Goal: Ask a question

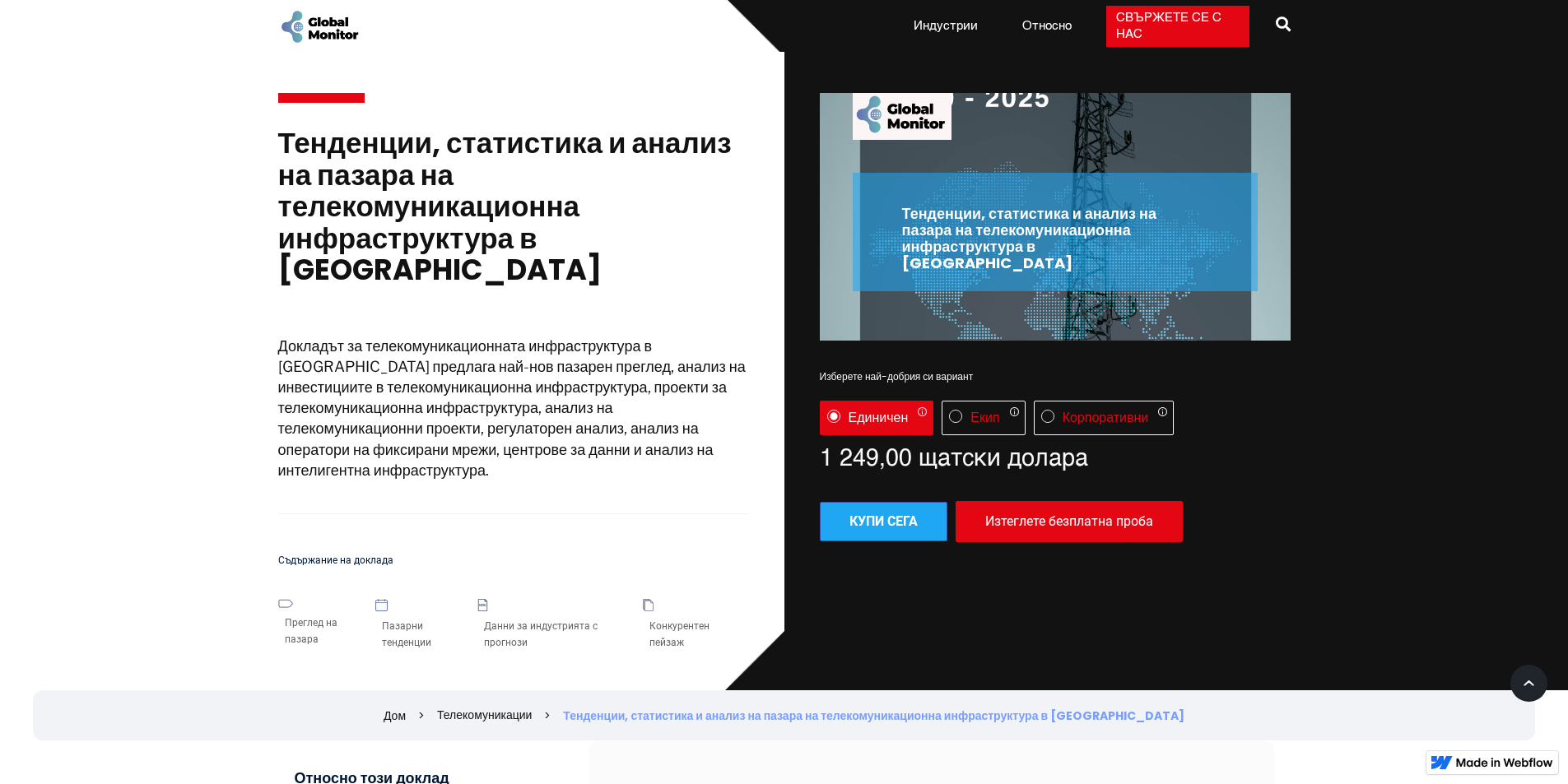
click at [144, 328] on section "Тенденции, статистика и анализ на пазара на телекомуникационна инфраструктура в…" at bounding box center [784, 371] width 1568 height 639
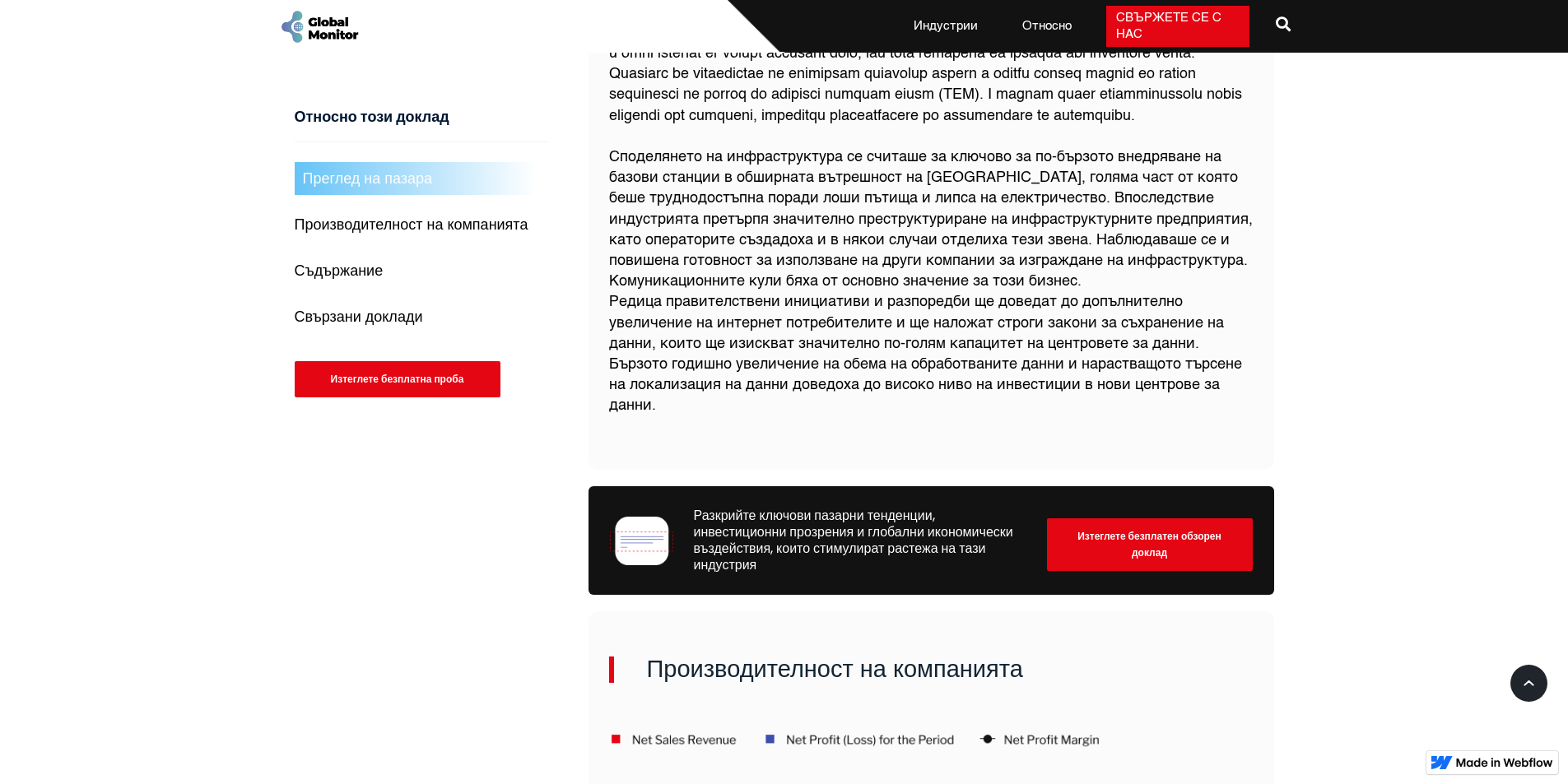
scroll to position [1482, 0]
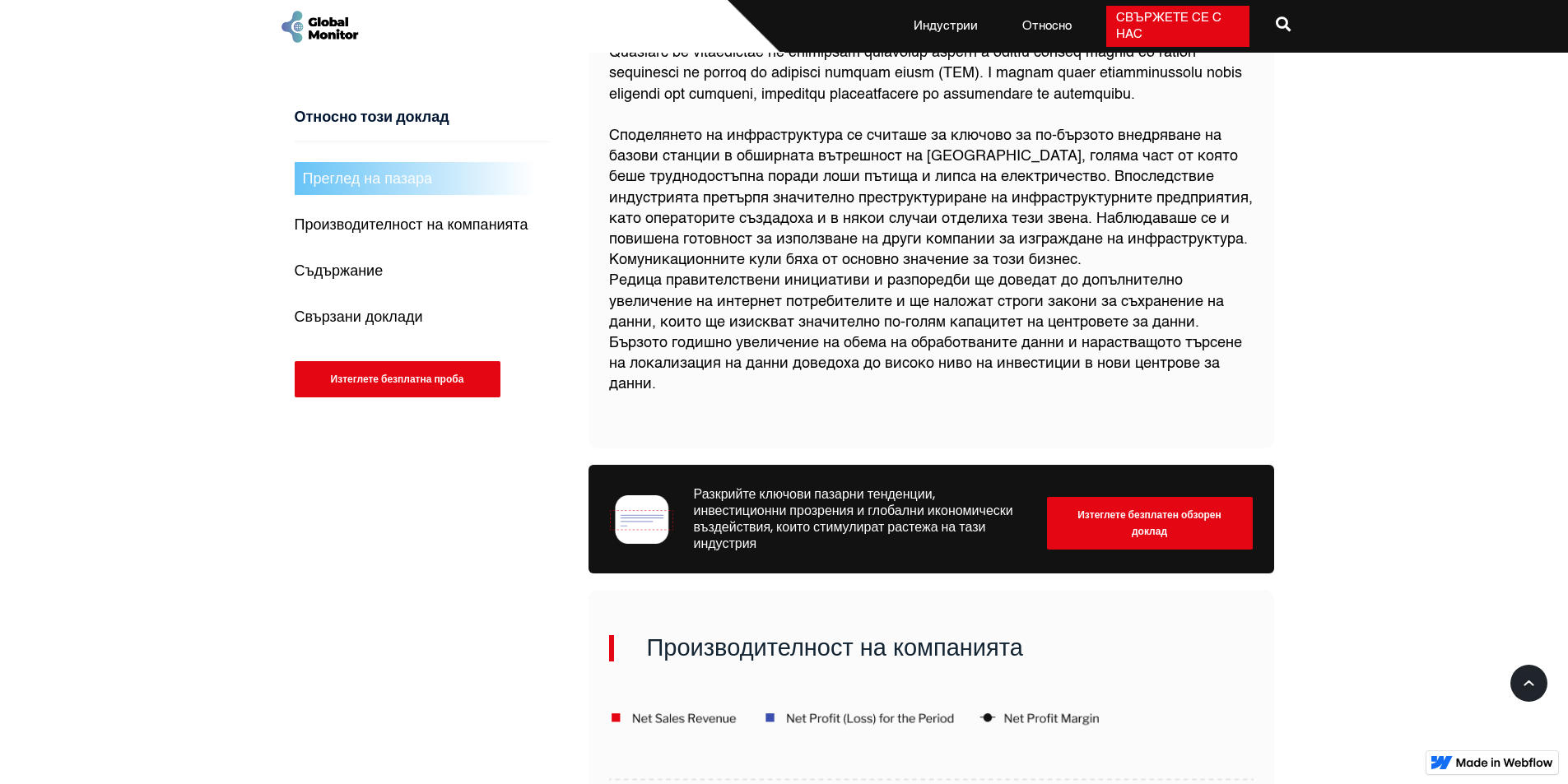
click at [1146, 11] on font "Свържете се с нас" at bounding box center [1168, 25] width 106 height 29
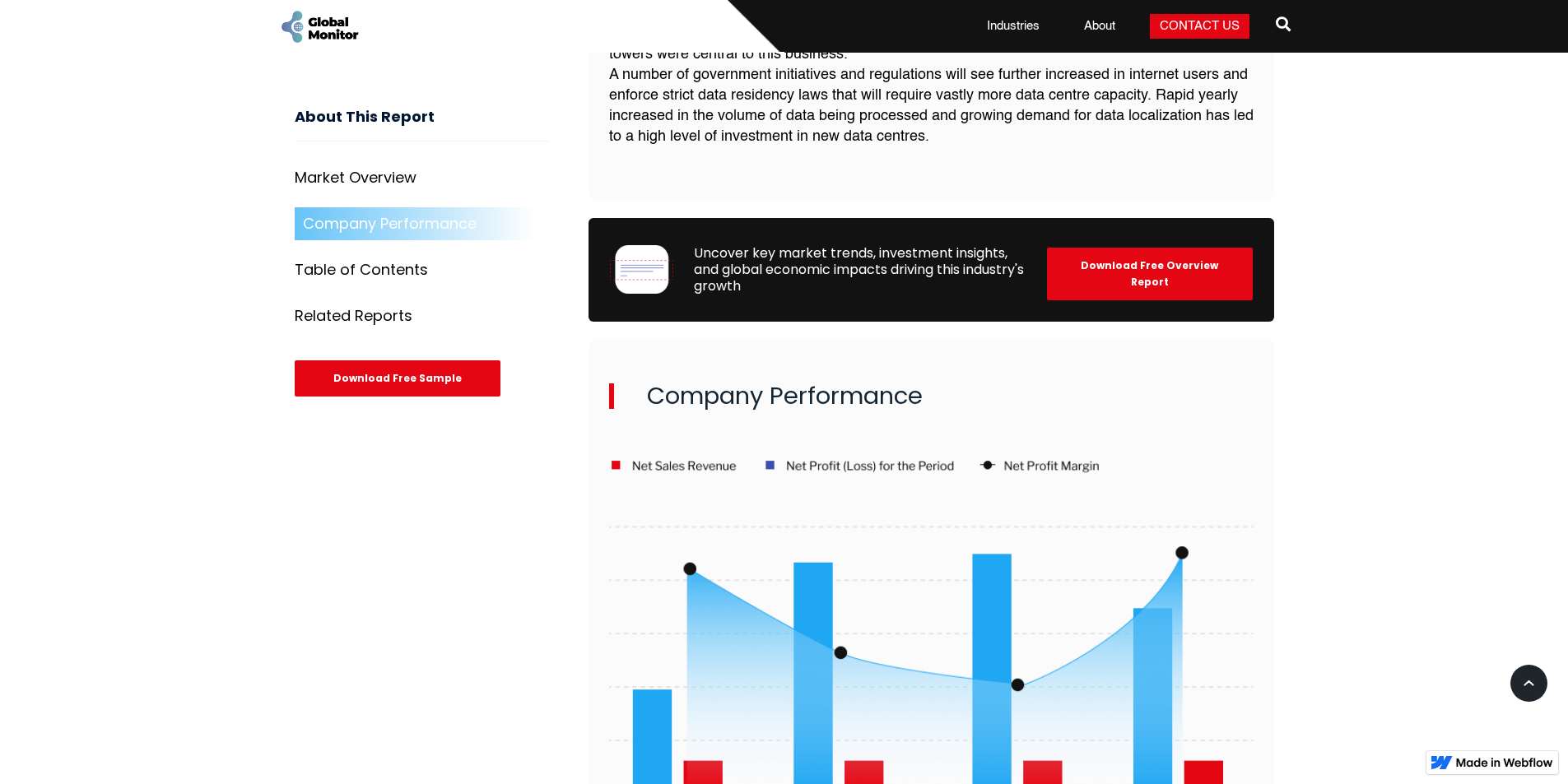
scroll to position [1411, 0]
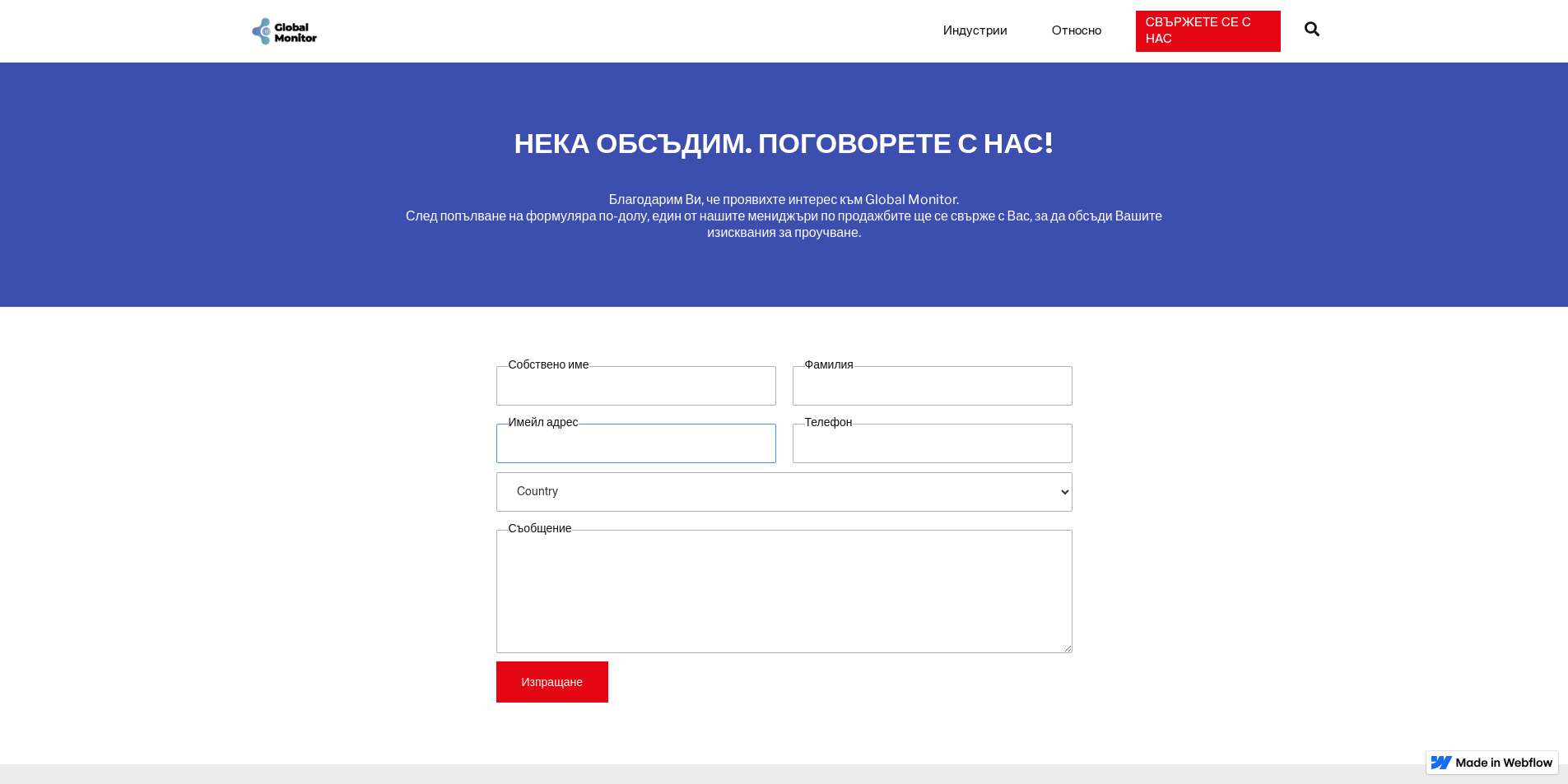
click at [573, 444] on input "Имейл адрес" at bounding box center [635, 444] width 279 height 39
type input "[EMAIL_ADDRESS][DOMAIN_NAME]"
type input "kiril"
type input "Kavroshilov"
type input "0878996419"
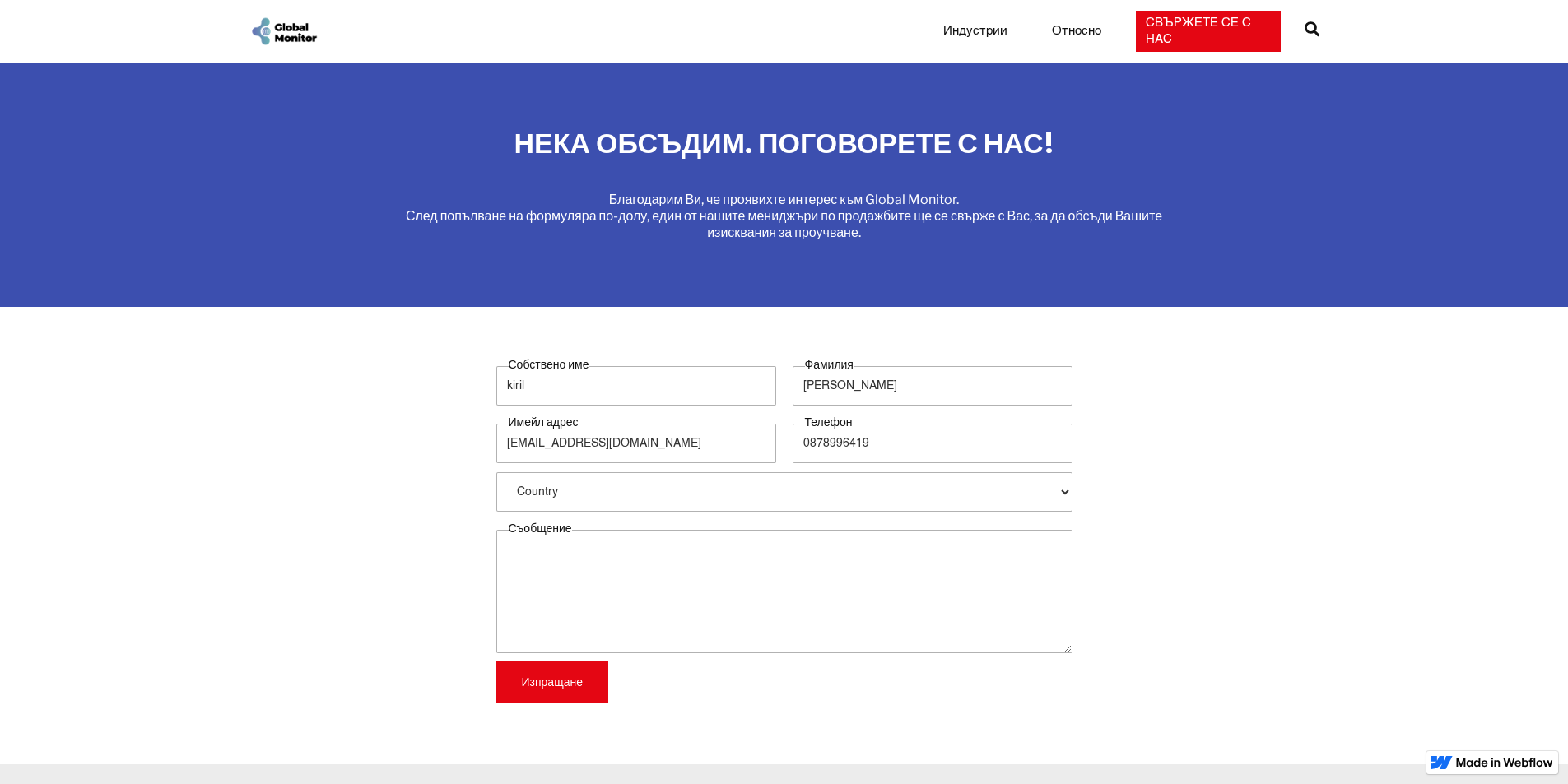
select select "Bulgaria"
click at [812, 443] on input "0878996419" at bounding box center [932, 444] width 279 height 39
type input "359878996419"
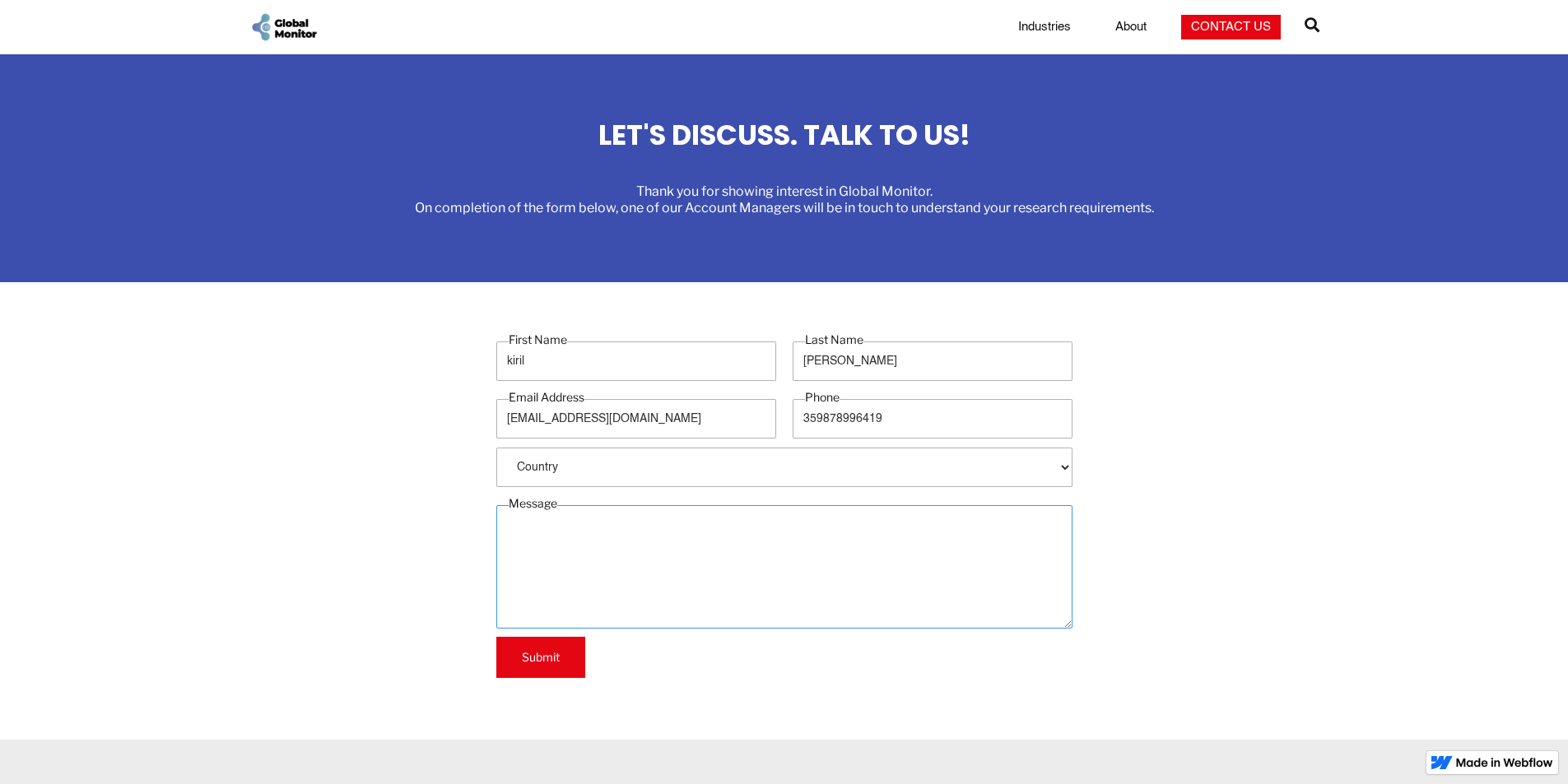
paste textarea "VOiP technology"
type textarea "VOiP technology"
drag, startPoint x: 564, startPoint y: 526, endPoint x: 464, endPoint y: 529, distance: 100.0
click at [464, 529] on section "First Name kiril Last Name Kavroshilov Email Address k.kavroshilov@gmail.com Ph…" at bounding box center [784, 511] width 1568 height 458
paste textarea "Hello In your opinion, is it possible to develop VoIP technology with an indepe…"
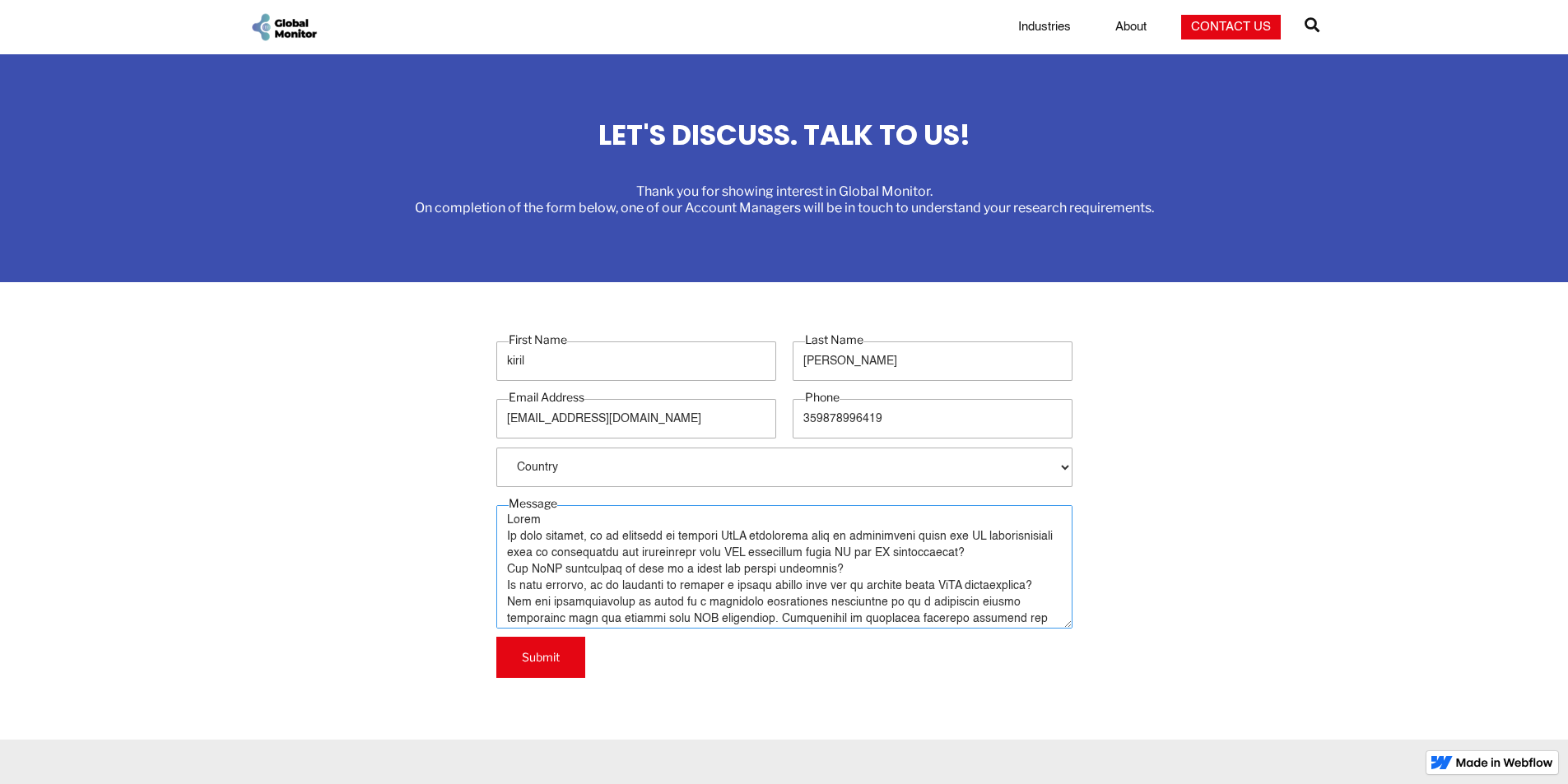
scroll to position [97, 0]
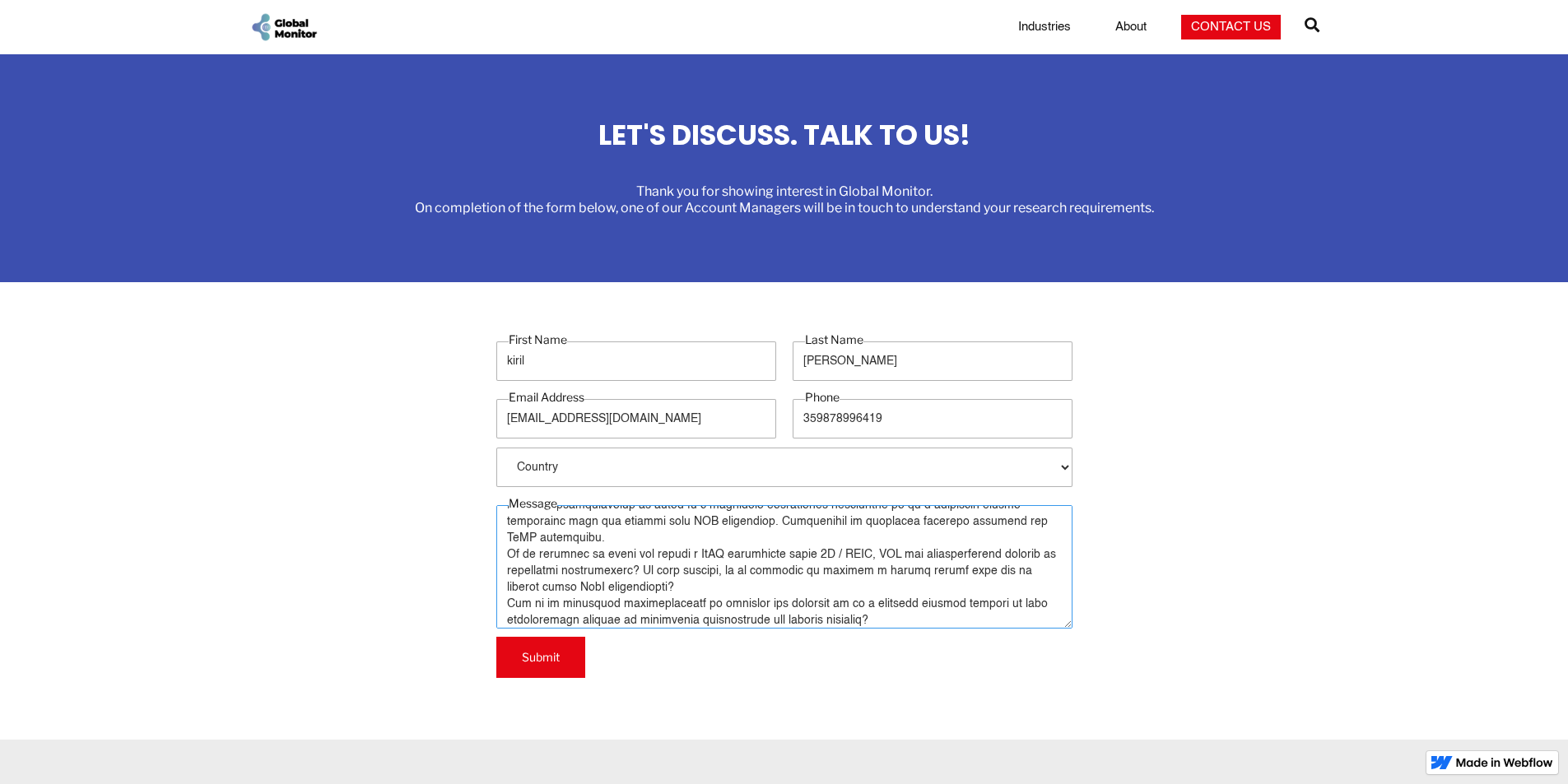
type textarea "Hello In your opinion, is it possible to develop VoIP technology with an indepe…"
click at [556, 655] on input "Submit" at bounding box center [540, 658] width 89 height 41
type input "Please wait..."
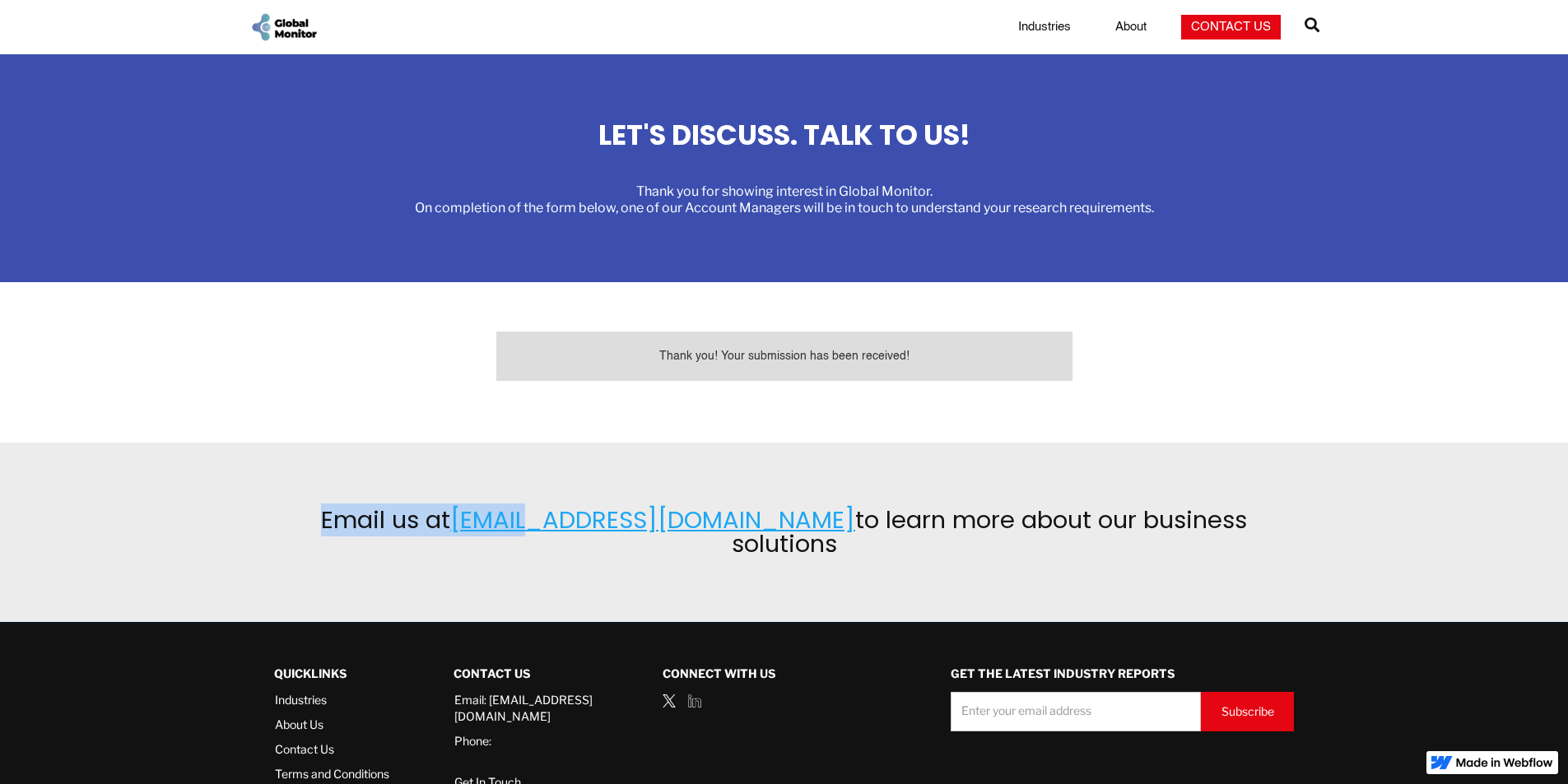
drag, startPoint x: 446, startPoint y: 492, endPoint x: 541, endPoint y: 523, distance: 99.9
click at [541, 523] on section "Email us at hello@globalmonitor.us to learn more about our business solutions" at bounding box center [784, 533] width 1568 height 179
click at [584, 559] on section "Email us at hello@globalmonitor.us to learn more about our business solutions" at bounding box center [784, 533] width 1568 height 179
drag, startPoint x: 736, startPoint y: 515, endPoint x: 462, endPoint y: 522, distance: 274.1
click at [456, 524] on h2 "Email us at hello@globalmonitor.us to learn more about our business solutions" at bounding box center [784, 532] width 1012 height 48
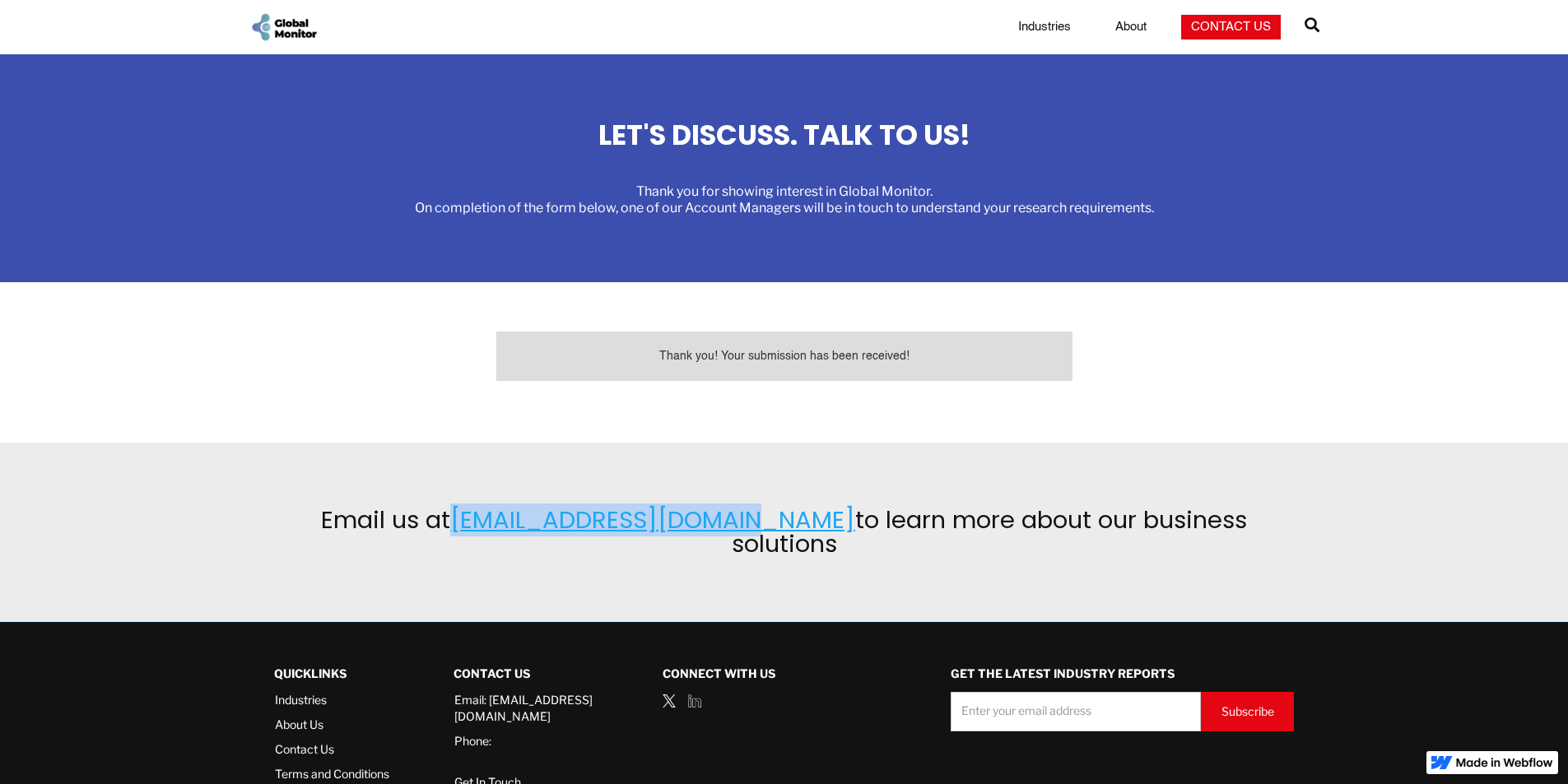
copy link "hello@globalmonitor.us"
